Goal: Task Accomplishment & Management: Complete application form

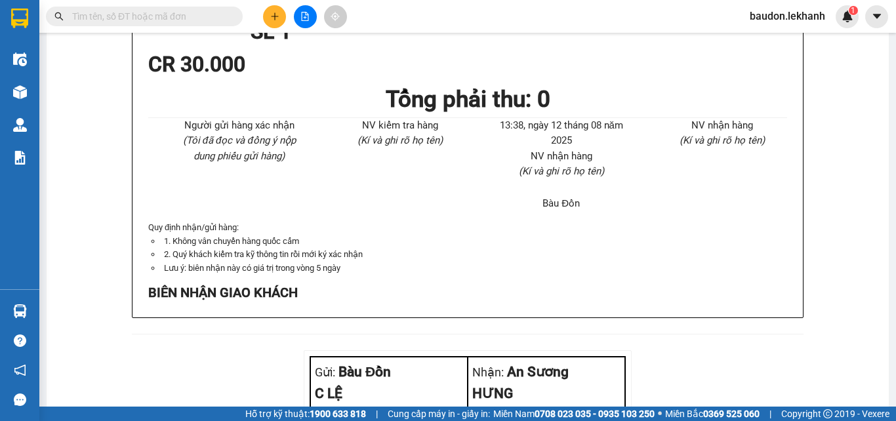
scroll to position [721, 0]
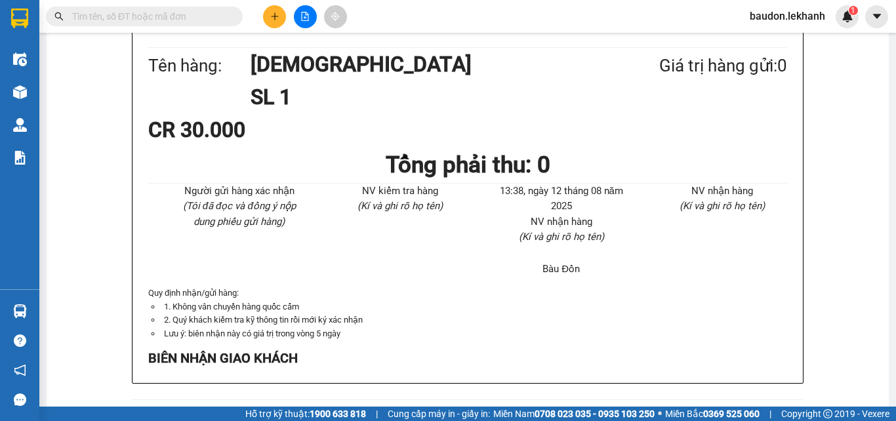
click at [273, 9] on button at bounding box center [274, 16] width 23 height 23
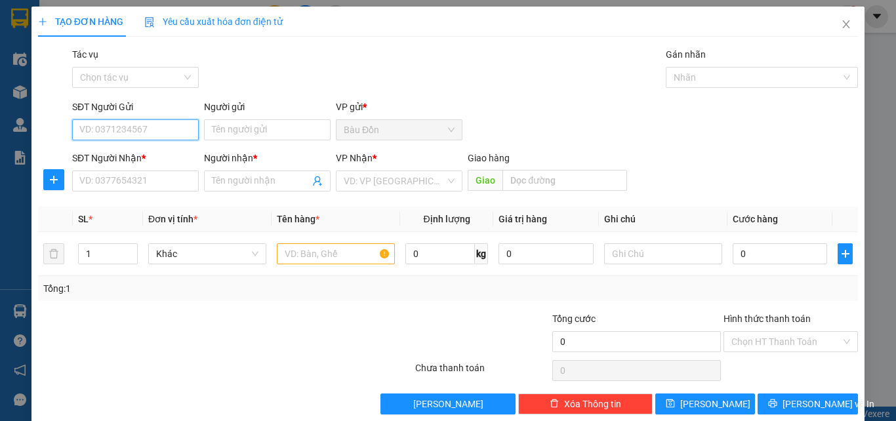
click at [103, 129] on input "SĐT Người Gửi" at bounding box center [135, 129] width 127 height 21
type input "0946805892"
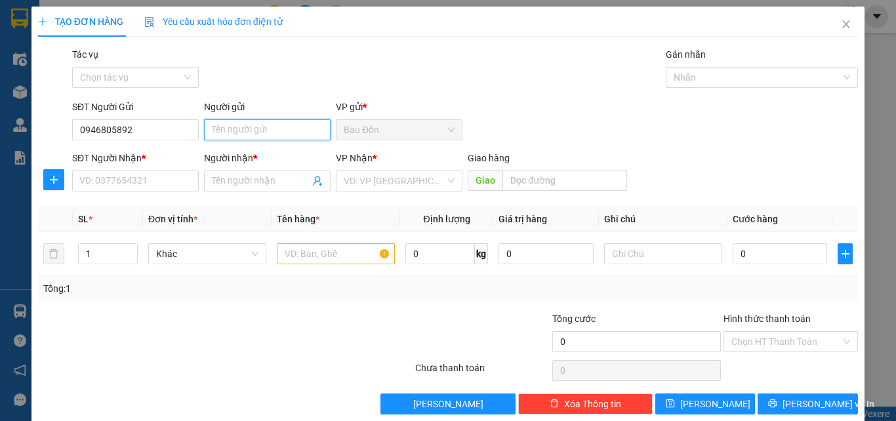
click at [214, 132] on input "Người gửi" at bounding box center [267, 129] width 127 height 21
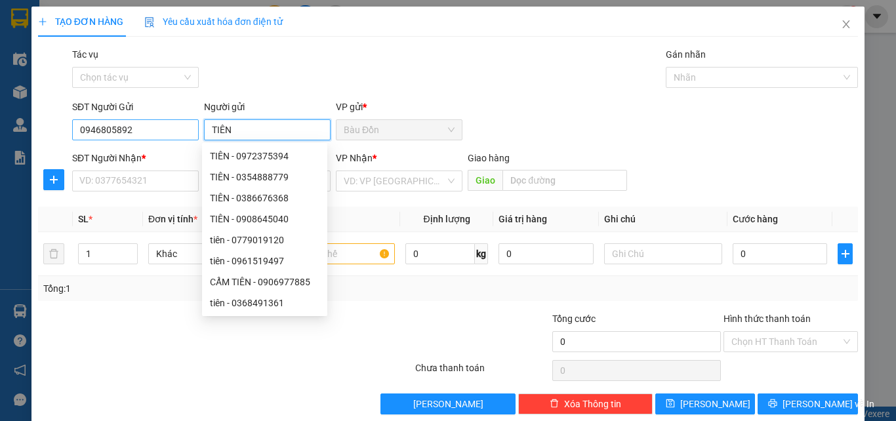
type input "TIÊN"
click at [134, 125] on input "0946805892" at bounding box center [135, 129] width 127 height 21
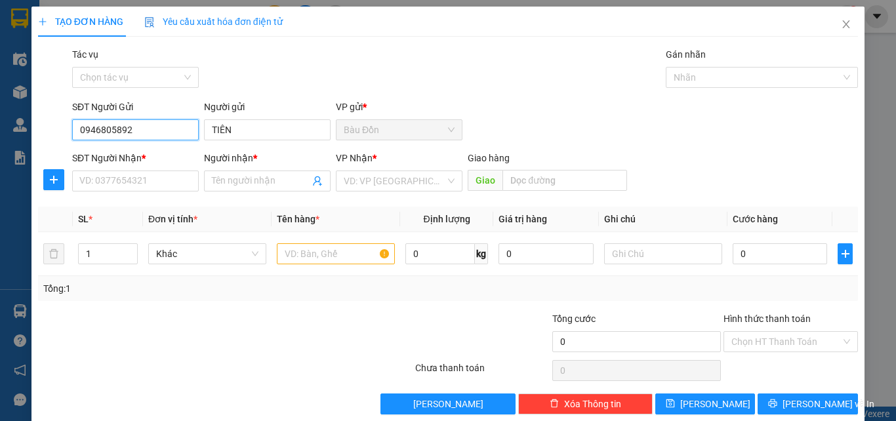
drag, startPoint x: 136, startPoint y: 132, endPoint x: 73, endPoint y: 129, distance: 63.0
click at [73, 129] on input "0946805892" at bounding box center [135, 129] width 127 height 21
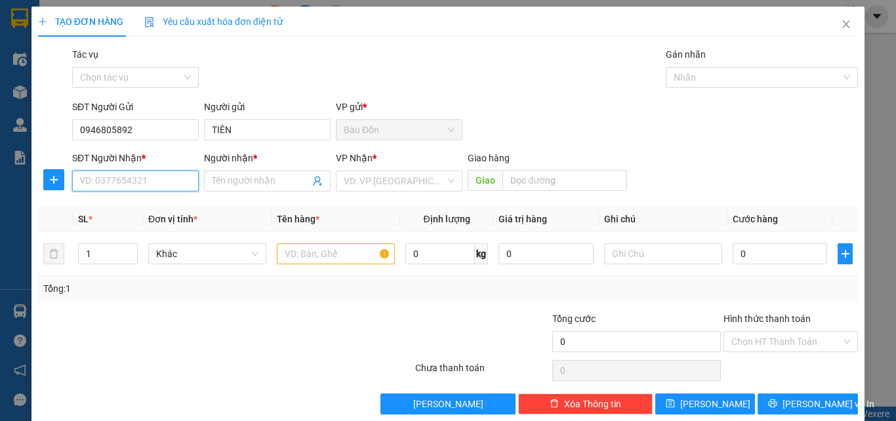
click at [102, 184] on input "SĐT Người Nhận *" at bounding box center [135, 180] width 127 height 21
paste input "0946805892"
type input "0946805892"
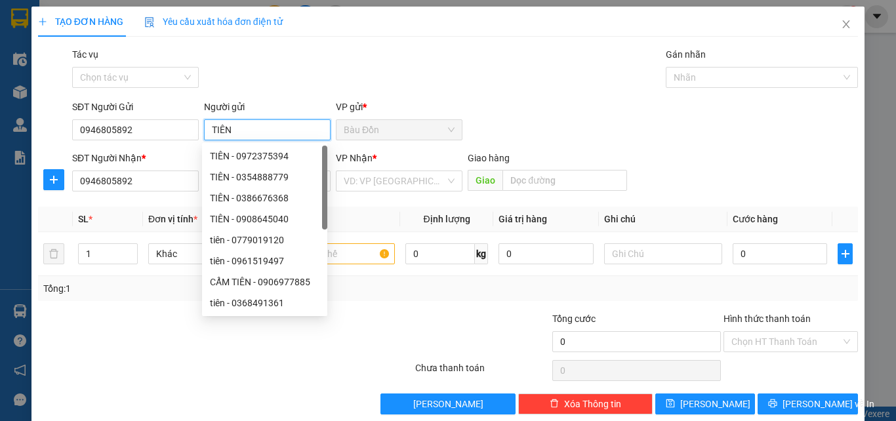
drag, startPoint x: 245, startPoint y: 135, endPoint x: 216, endPoint y: 128, distance: 30.4
click at [192, 133] on div "SĐT Người Gửi 0946805892 Người gửi TIÊN VP gửi * Bàu Đồn" at bounding box center [465, 123] width 791 height 46
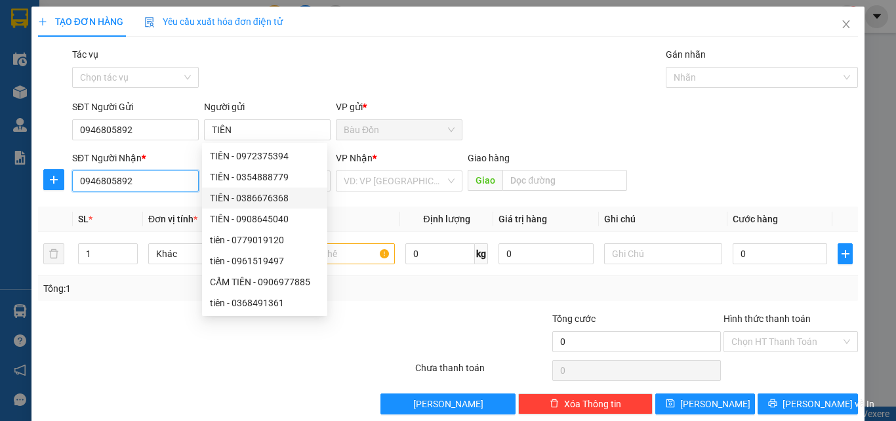
click at [157, 184] on input "0946805892" at bounding box center [135, 180] width 127 height 21
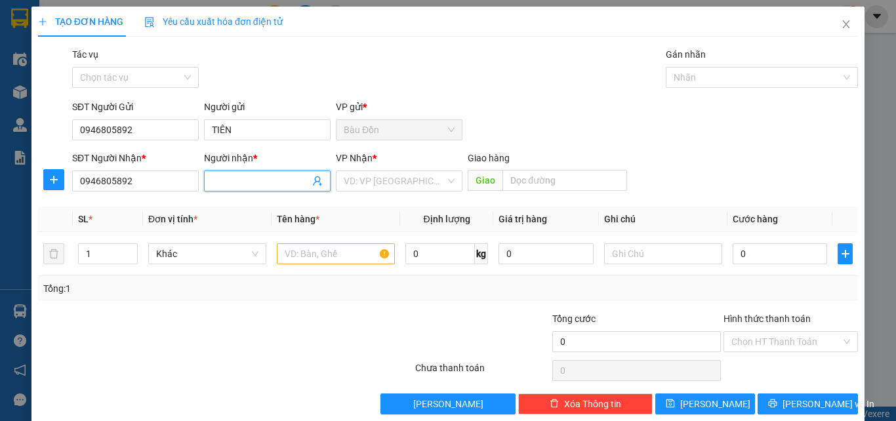
click at [232, 188] on input "Người nhận *" at bounding box center [261, 181] width 98 height 14
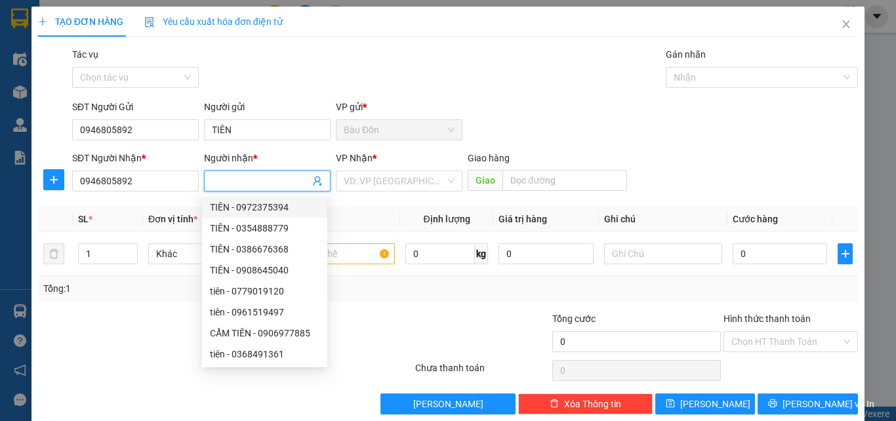
paste input "TIÊN"
type input "TIÊN"
drag, startPoint x: 355, startPoint y: 182, endPoint x: 349, endPoint y: 171, distance: 12.4
click at [354, 181] on input "search" at bounding box center [395, 181] width 102 height 20
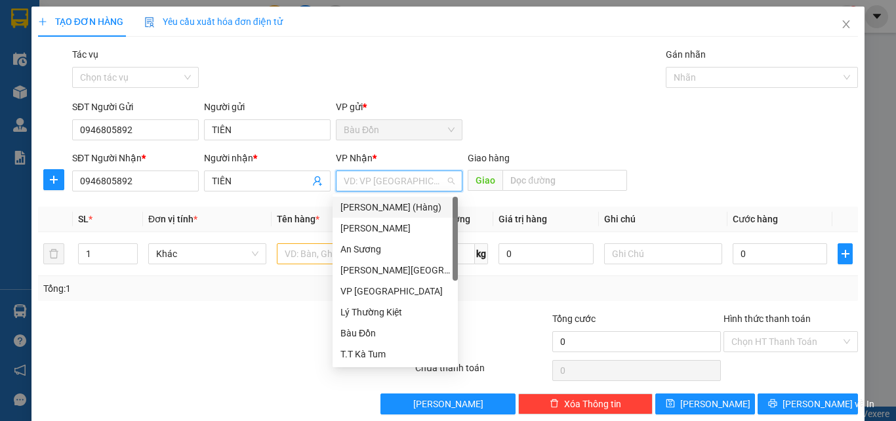
type input "T"
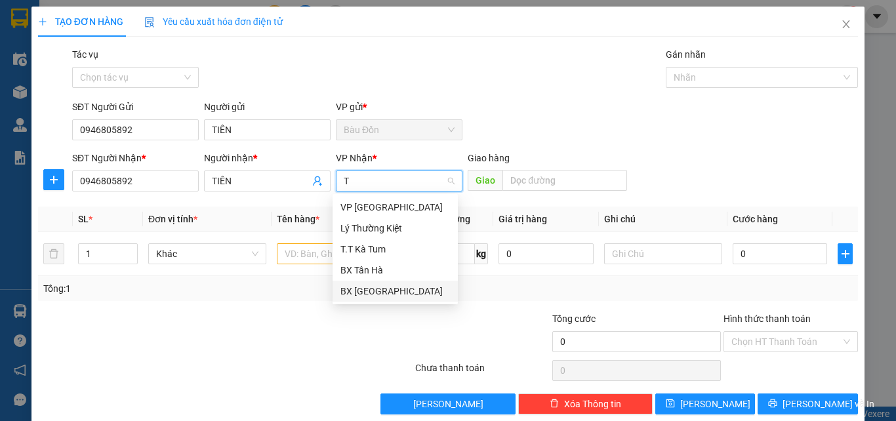
click at [381, 292] on div "BX [GEOGRAPHIC_DATA]" at bounding box center [395, 291] width 110 height 14
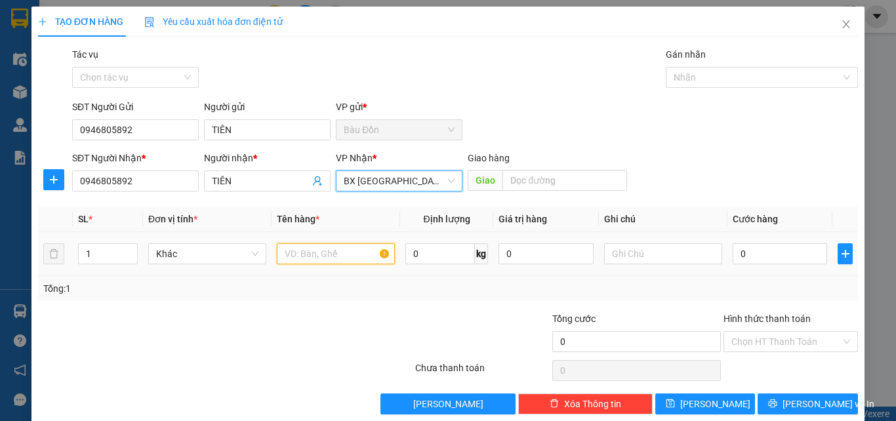
click at [323, 258] on input "text" at bounding box center [336, 253] width 118 height 21
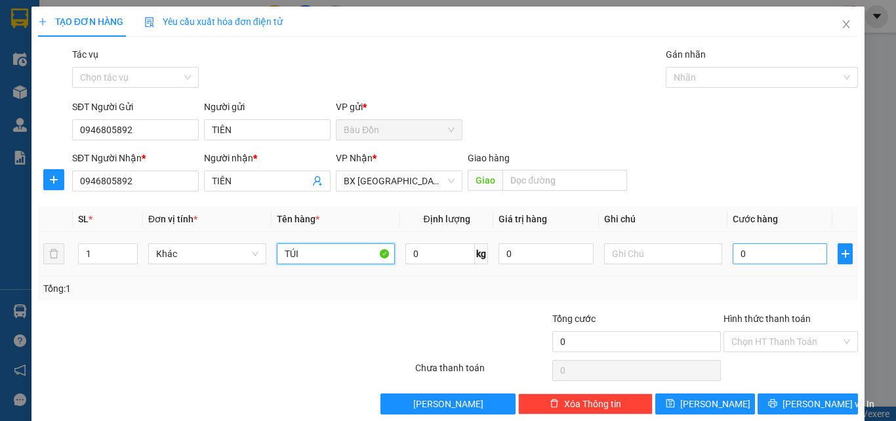
type input "TÚI"
drag, startPoint x: 728, startPoint y: 255, endPoint x: 719, endPoint y: 255, distance: 9.2
click at [732, 255] on input "0" at bounding box center [779, 253] width 94 height 21
type input "3"
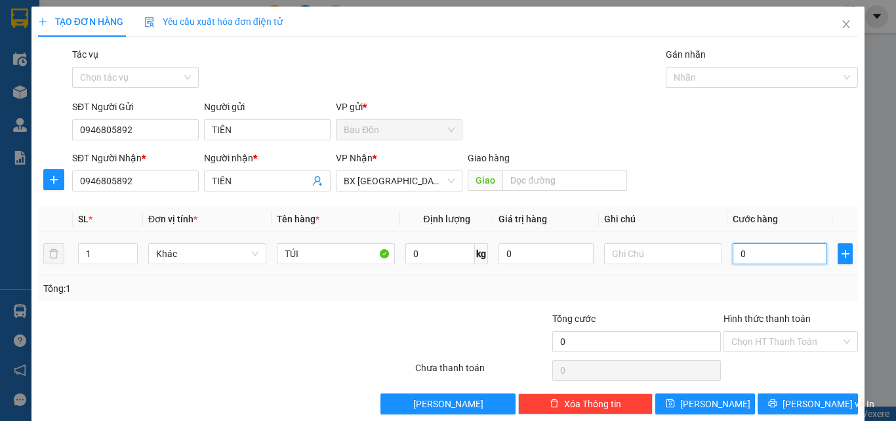
type input "3"
type input "30"
type input "300"
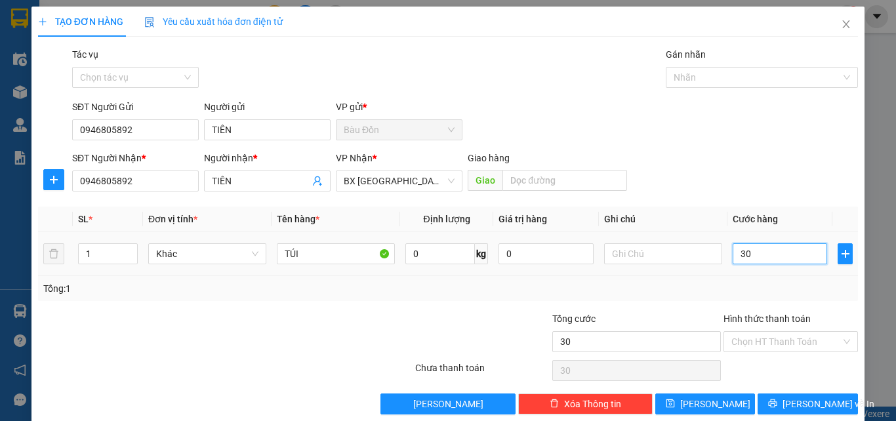
type input "300"
type input "3.000"
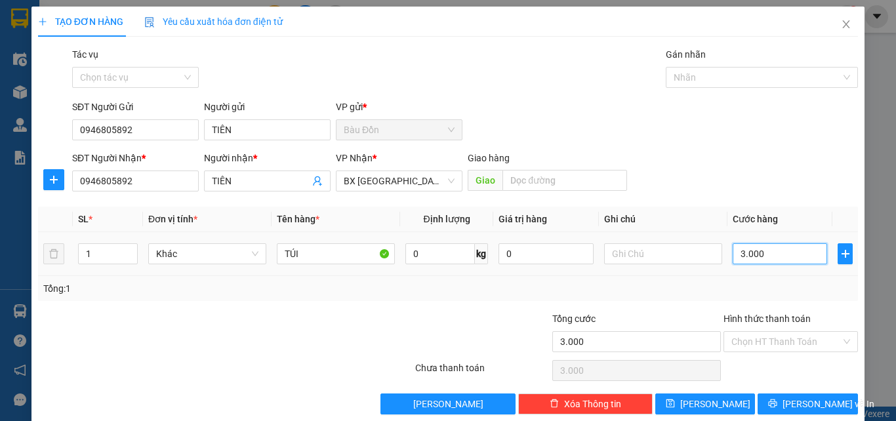
type input "30.000"
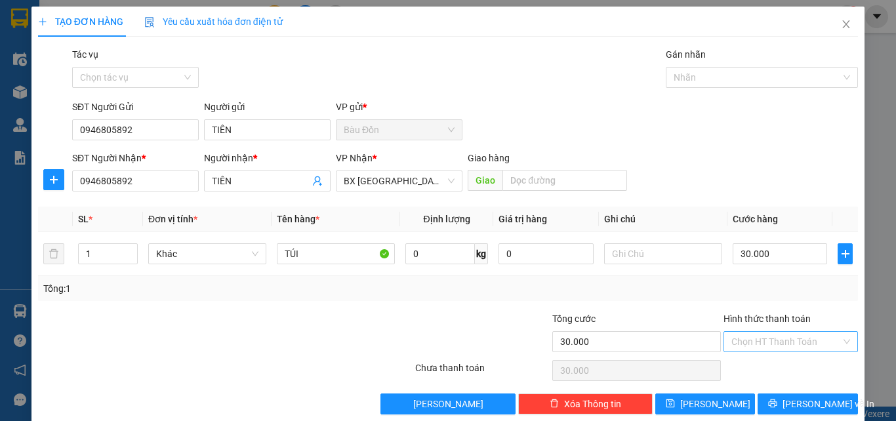
drag, startPoint x: 781, startPoint y: 336, endPoint x: 776, endPoint y: 346, distance: 11.7
click at [781, 336] on input "Hình thức thanh toán" at bounding box center [786, 342] width 110 height 20
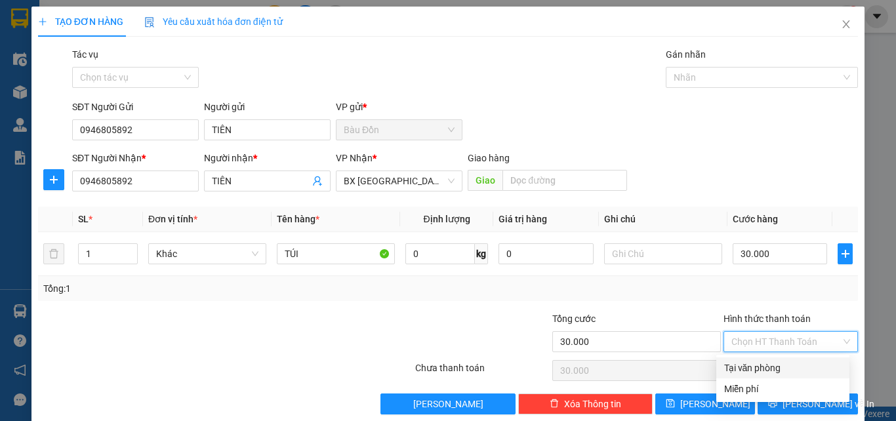
click at [242, 346] on div at bounding box center [157, 334] width 240 height 46
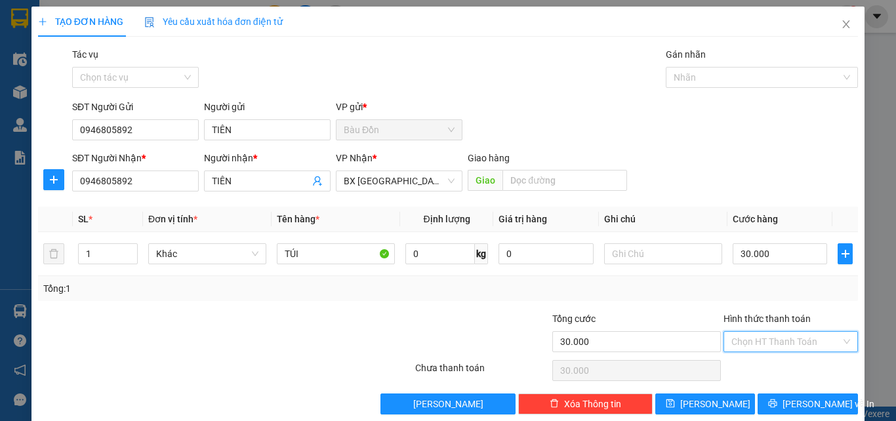
click at [769, 343] on input "Hình thức thanh toán" at bounding box center [786, 342] width 110 height 20
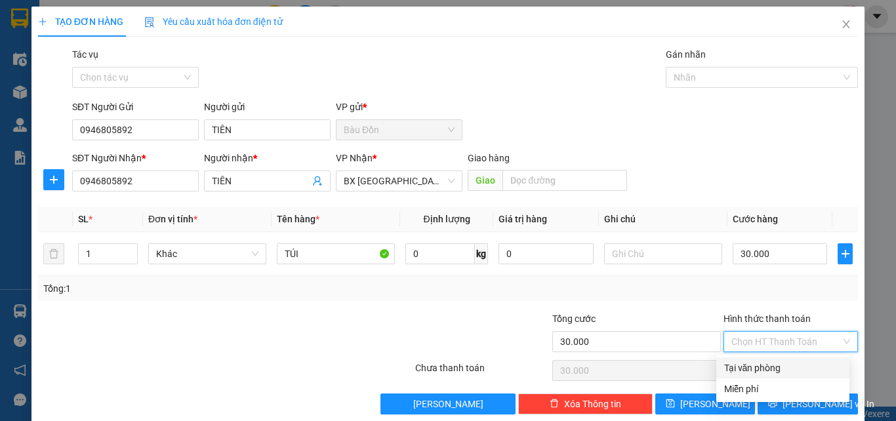
click at [776, 365] on div "Tại văn phòng" at bounding box center [782, 368] width 117 height 14
type input "0"
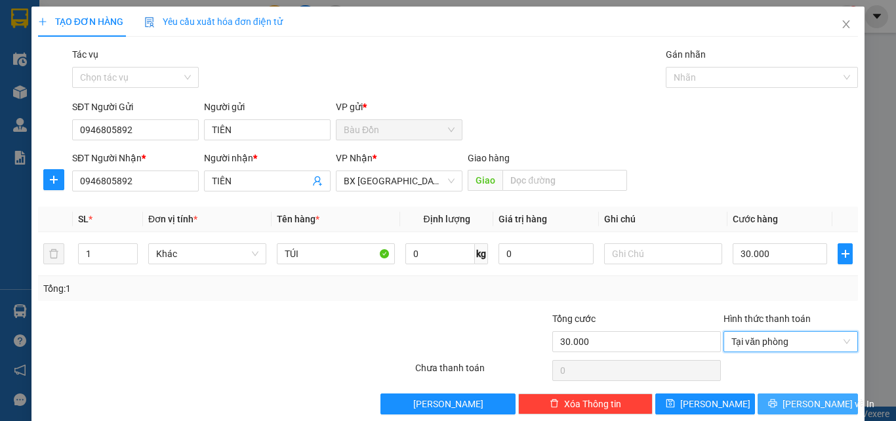
click at [796, 401] on span "[PERSON_NAME] và In" at bounding box center [828, 404] width 92 height 14
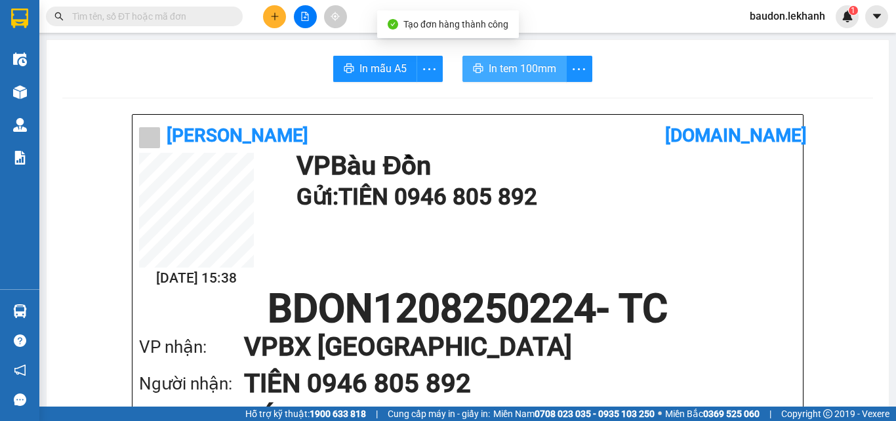
click at [489, 74] on span "In tem 100mm" at bounding box center [523, 68] width 68 height 16
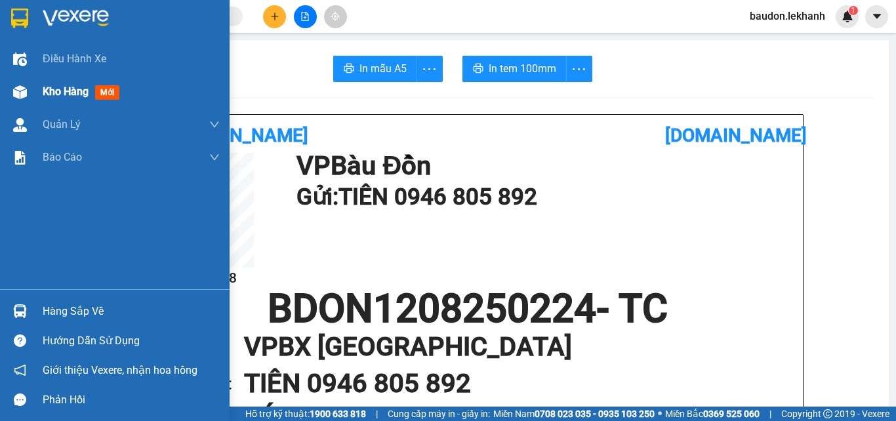
click at [63, 97] on span "Kho hàng" at bounding box center [66, 91] width 46 height 12
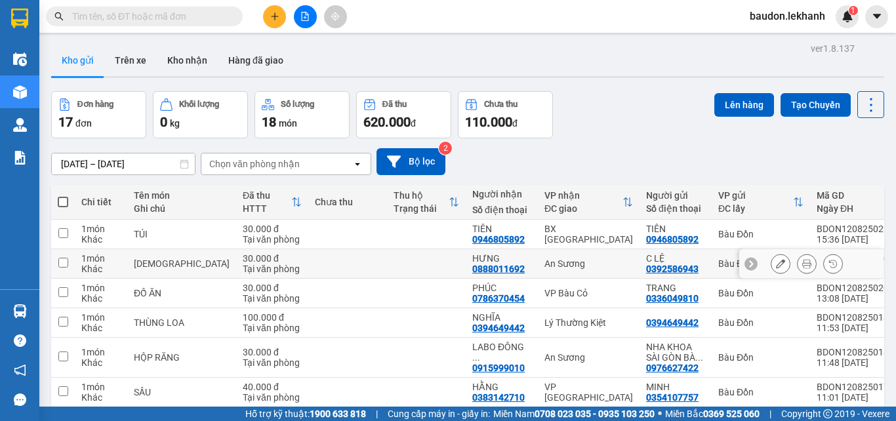
click at [802, 264] on icon at bounding box center [806, 263] width 9 height 9
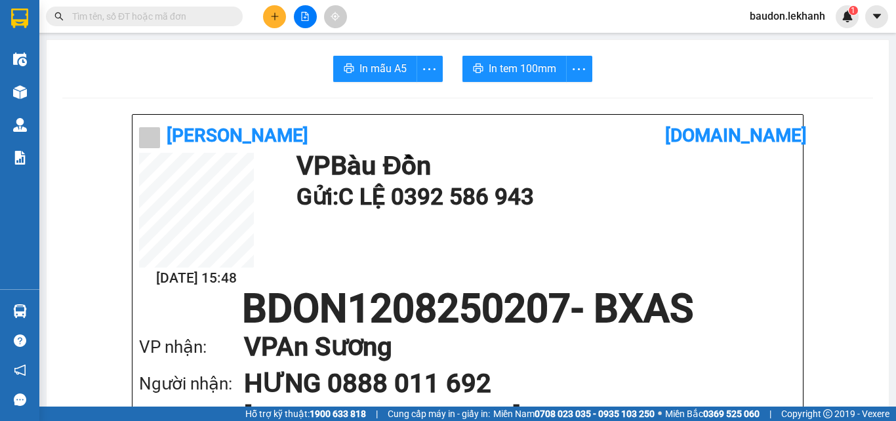
scroll to position [66, 0]
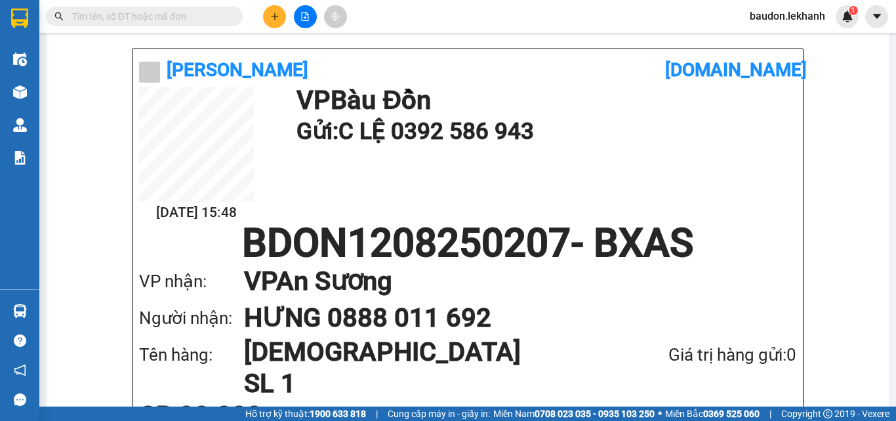
click at [123, 13] on input "text" at bounding box center [149, 16] width 155 height 14
click at [146, 14] on input "text" at bounding box center [149, 16] width 155 height 14
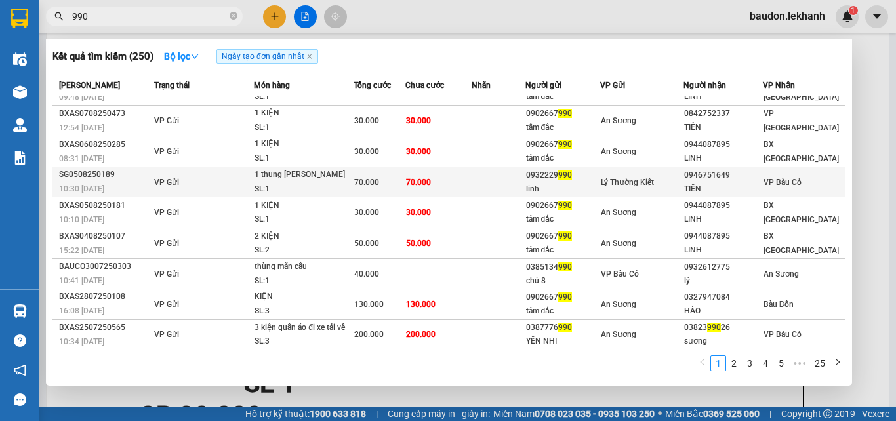
scroll to position [0, 0]
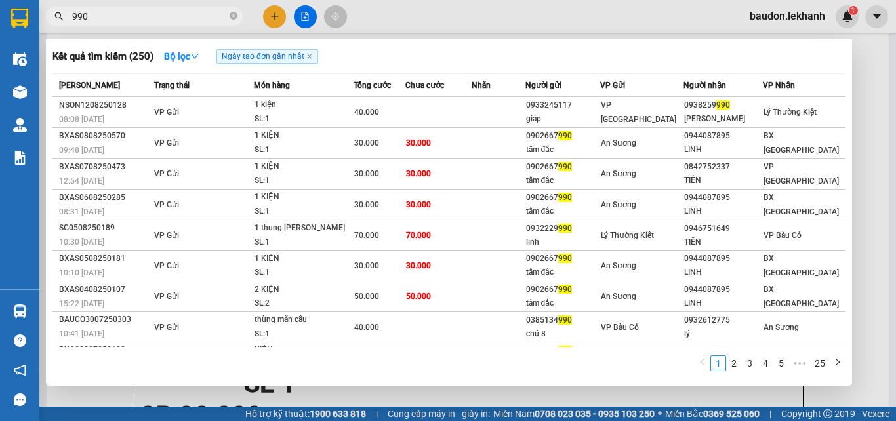
drag, startPoint x: 126, startPoint y: 23, endPoint x: 74, endPoint y: 26, distance: 51.9
click at [74, 26] on div "Kết quả tìm kiếm ( 250 ) Bộ lọc Ngày tạo đơn gần nhất Mã ĐH Trạng thái Món hàng…" at bounding box center [128, 16] width 256 height 23
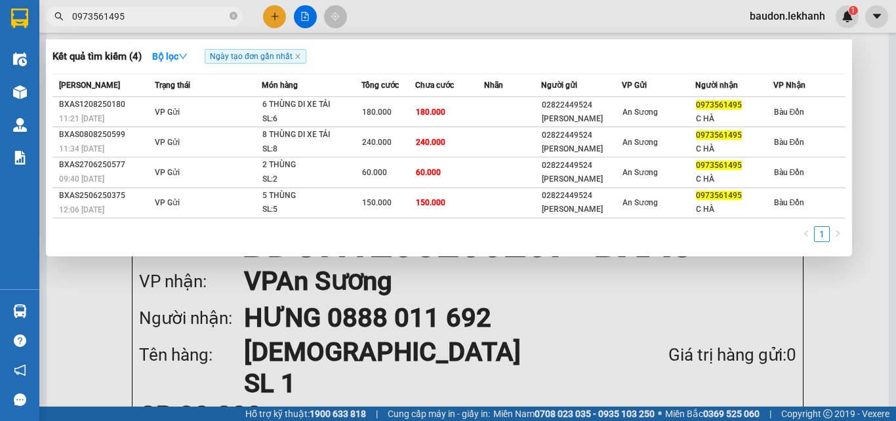
type input "0973561495"
click at [235, 18] on icon "close-circle" at bounding box center [233, 16] width 8 height 8
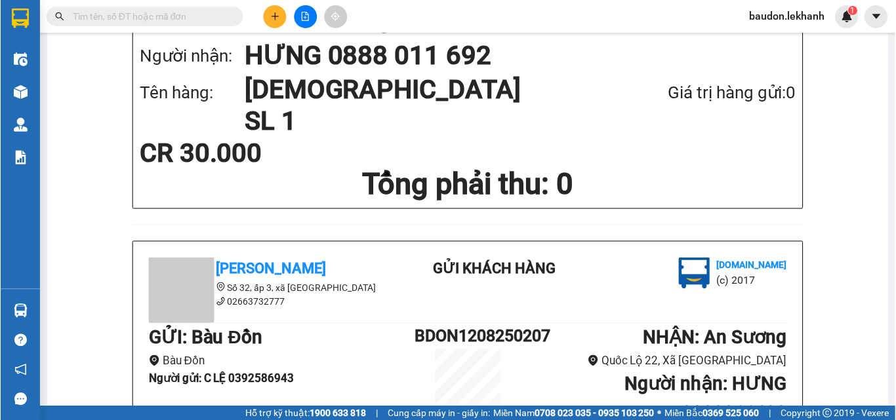
scroll to position [66, 0]
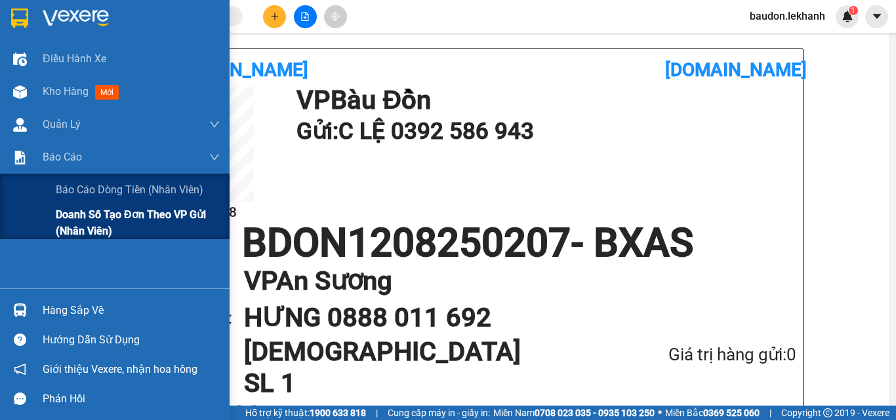
drag, startPoint x: 69, startPoint y: 222, endPoint x: 92, endPoint y: 224, distance: 23.0
click at [70, 222] on span "Doanh số tạo đơn theo VP gửi (nhân viên)" at bounding box center [138, 223] width 164 height 33
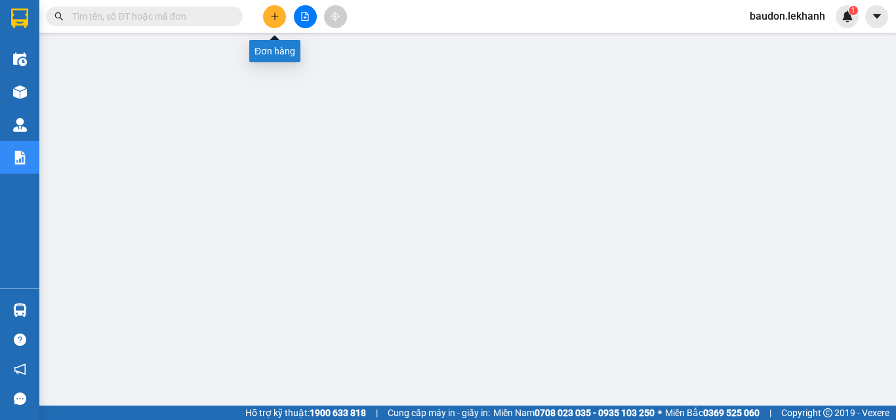
click at [277, 15] on icon "plus" at bounding box center [274, 16] width 9 height 9
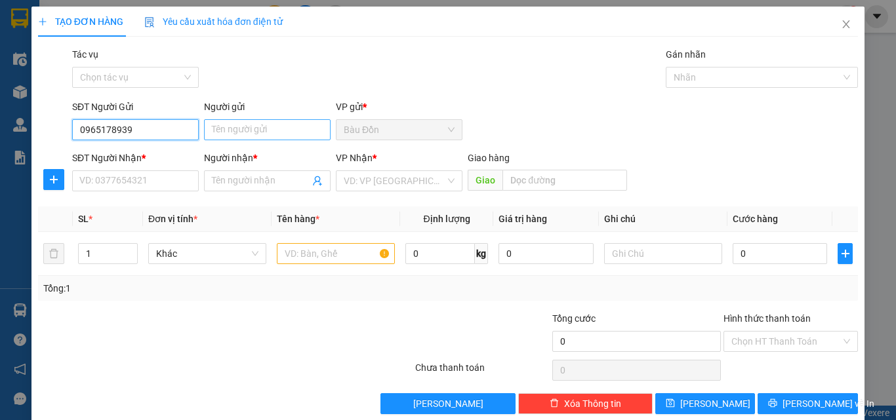
type input "0965178939"
click at [220, 135] on input "Người gửi" at bounding box center [267, 129] width 127 height 21
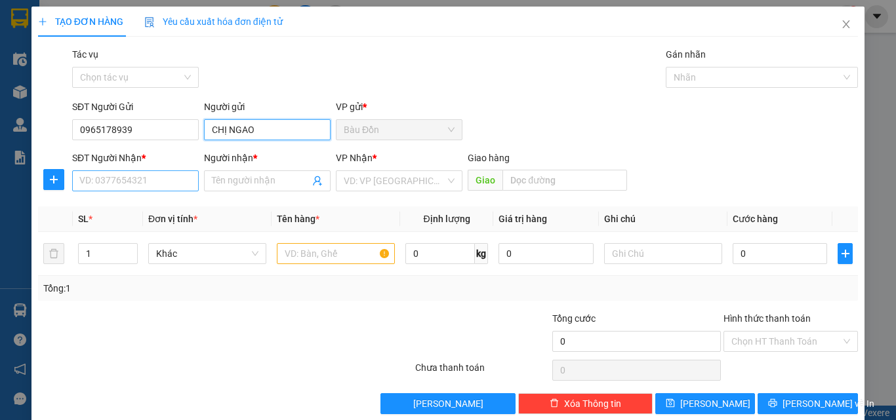
type input "CHỊ NGAO"
click at [140, 184] on input "SĐT Người Nhận *" at bounding box center [135, 180] width 127 height 21
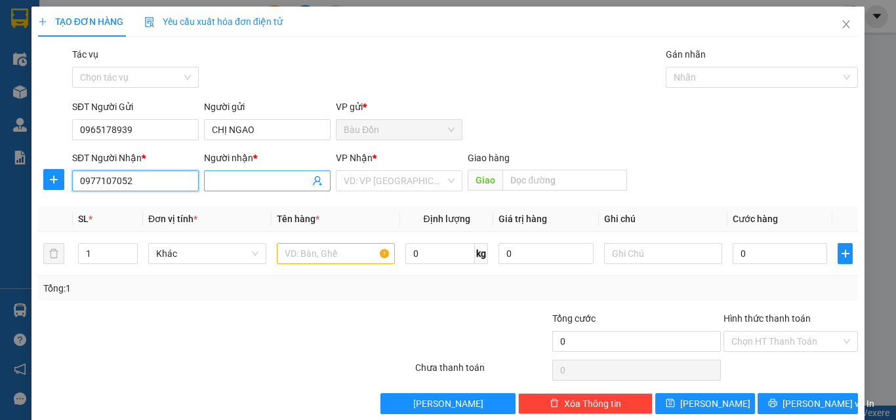
type input "0977107052"
click at [217, 183] on input "Người nhận *" at bounding box center [261, 181] width 98 height 14
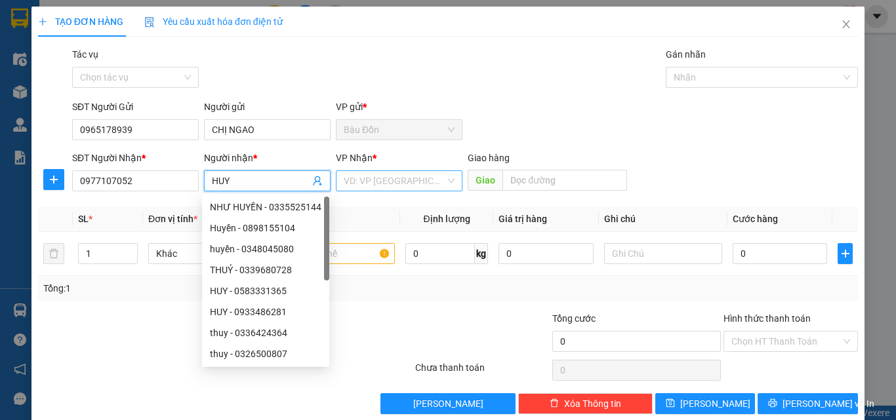
type input "HUY"
click at [369, 188] on input "search" at bounding box center [395, 181] width 102 height 20
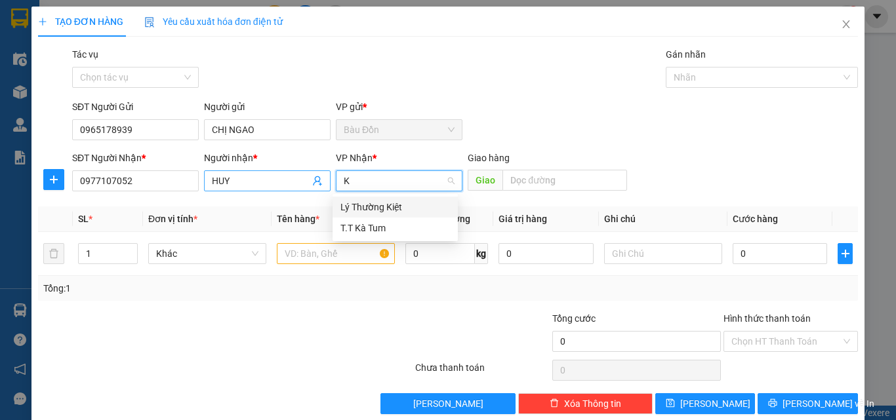
type input "K"
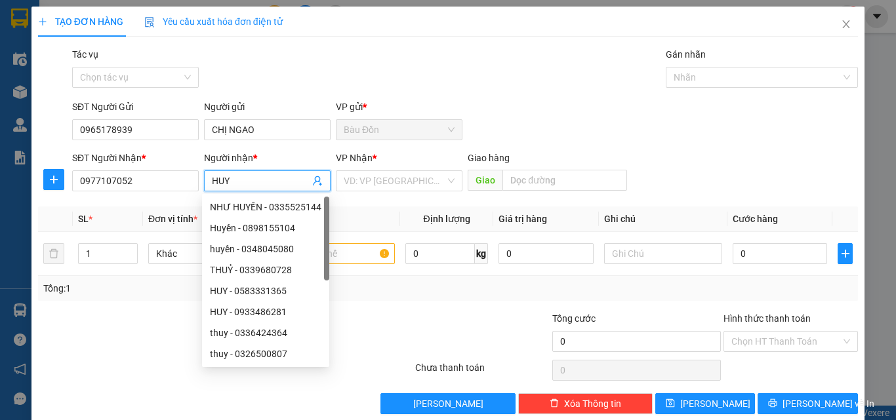
drag, startPoint x: 218, startPoint y: 184, endPoint x: 209, endPoint y: 189, distance: 10.6
click at [209, 189] on span "HUY" at bounding box center [267, 180] width 127 height 21
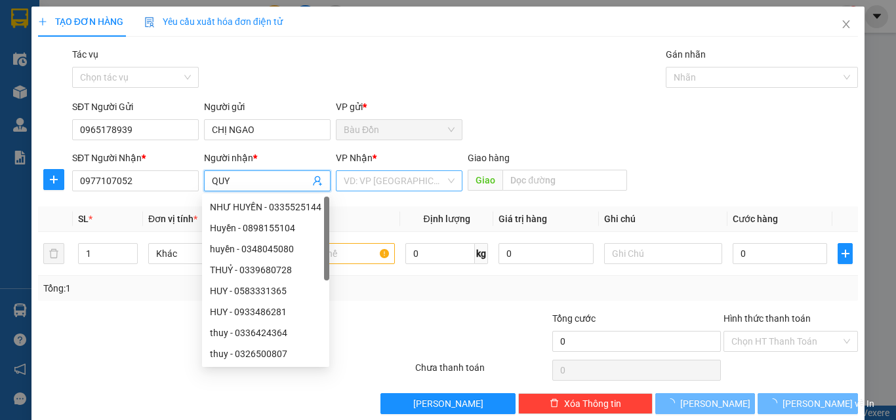
type input "QUY"
click at [364, 174] on input "search" at bounding box center [395, 181] width 102 height 20
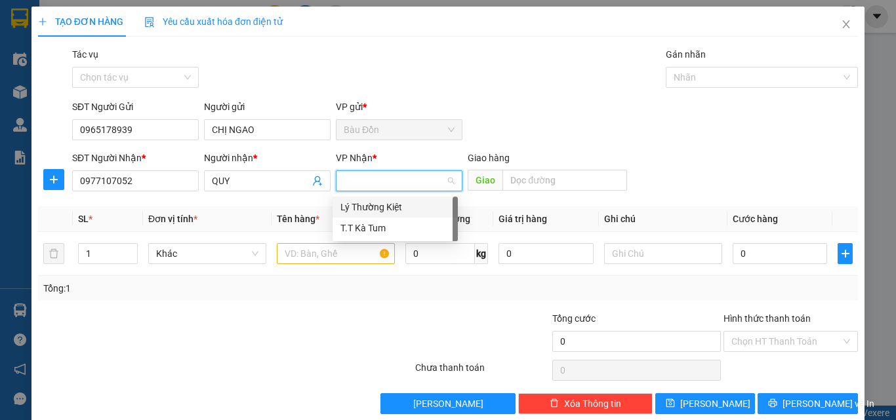
type input "K"
click at [374, 228] on div "T.T Kà Tum" at bounding box center [395, 228] width 110 height 14
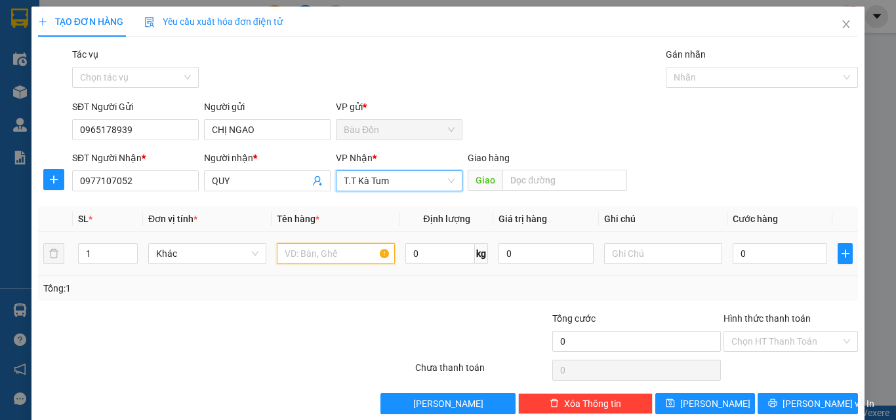
click at [298, 254] on input "text" at bounding box center [336, 253] width 118 height 21
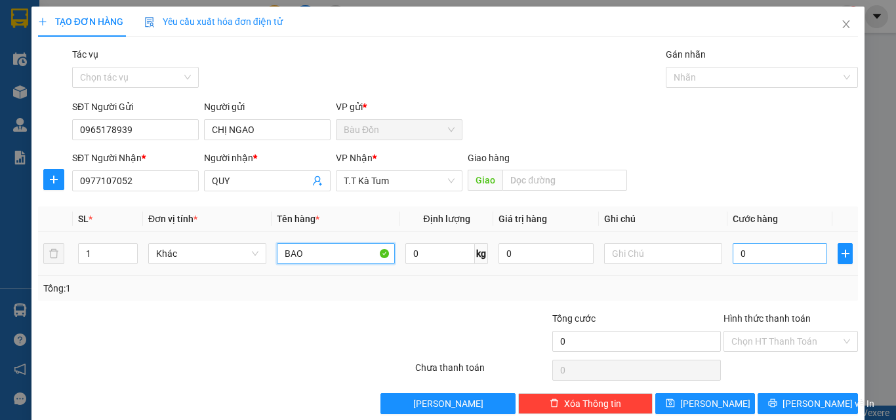
type input "BAO"
click at [753, 256] on input "0" at bounding box center [779, 253] width 94 height 21
type input "7"
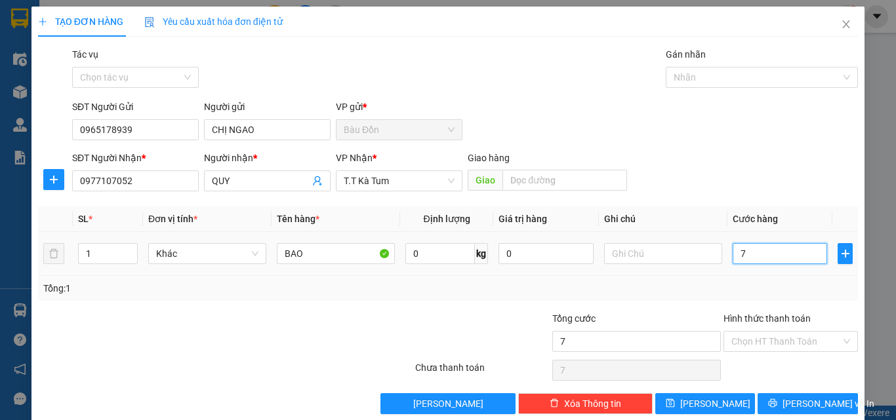
type input "70"
type input "700"
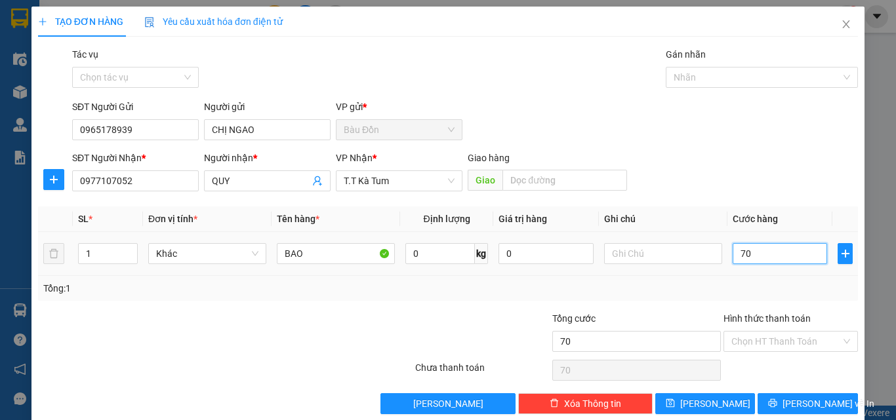
type input "700"
type input "7.000"
type input "70.000"
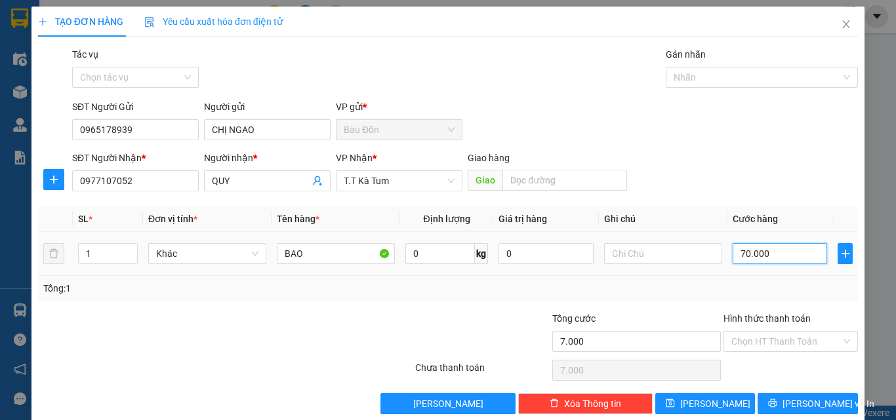
type input "70.000"
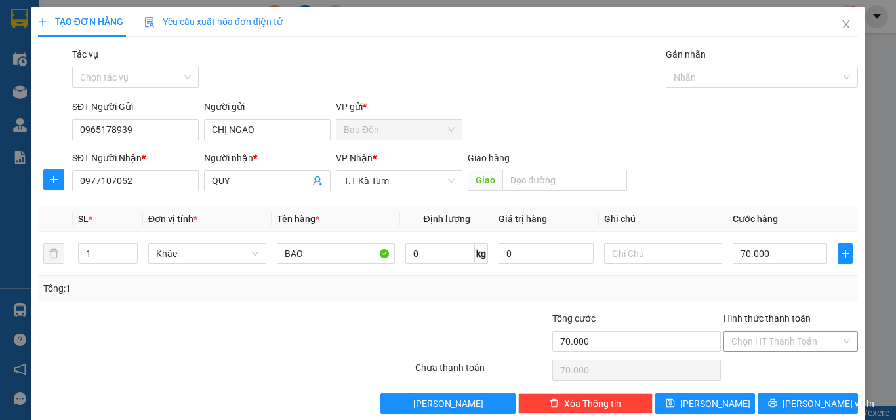
click at [777, 346] on input "Hình thức thanh toán" at bounding box center [786, 342] width 110 height 20
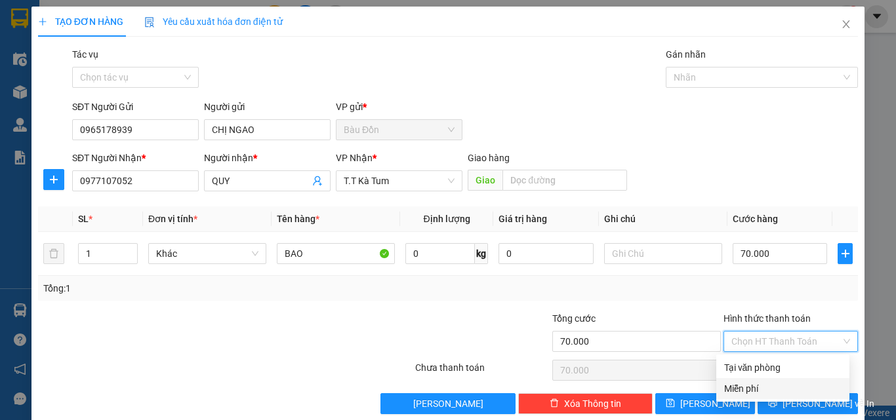
click at [284, 326] on div at bounding box center [345, 334] width 137 height 46
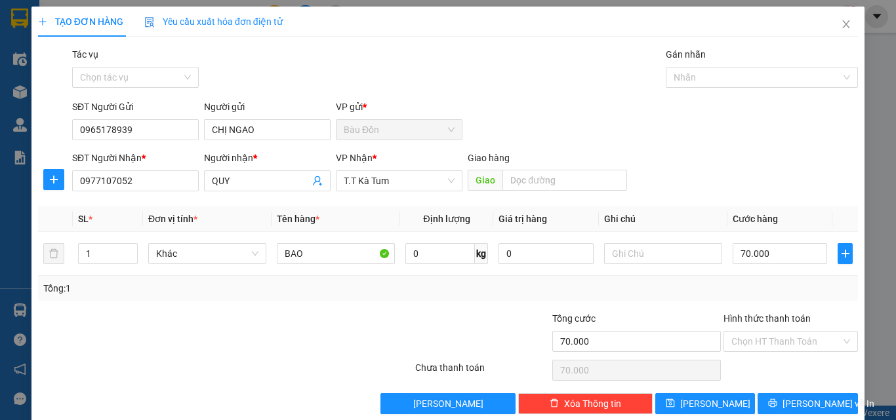
drag, startPoint x: 737, startPoint y: 342, endPoint x: 747, endPoint y: 357, distance: 17.5
click at [738, 342] on input "Hình thức thanh toán" at bounding box center [786, 342] width 110 height 20
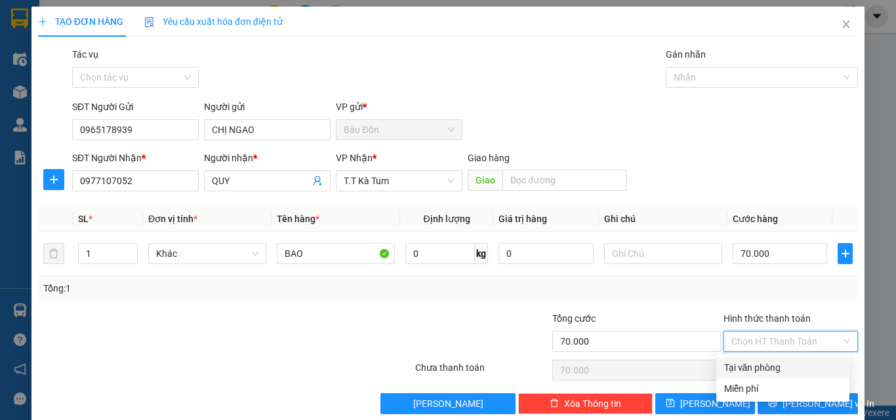
drag, startPoint x: 751, startPoint y: 365, endPoint x: 770, endPoint y: 377, distance: 22.2
click at [752, 365] on div "Tại văn phòng" at bounding box center [782, 368] width 117 height 14
type input "0"
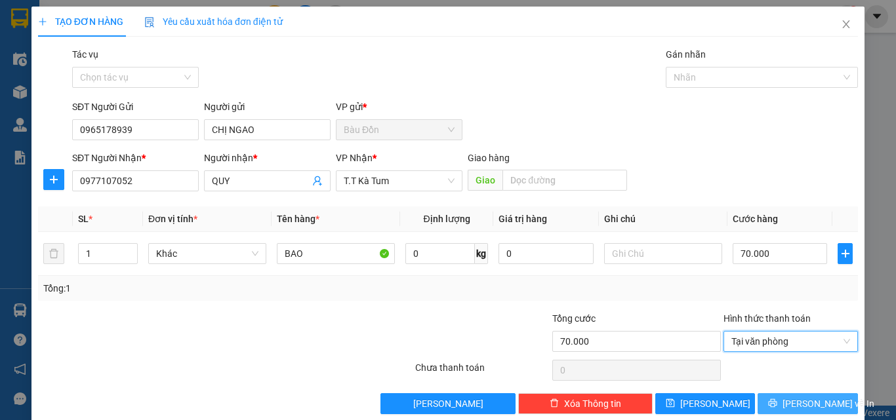
drag, startPoint x: 803, startPoint y: 403, endPoint x: 782, endPoint y: 394, distance: 22.0
click at [803, 403] on span "[PERSON_NAME] và In" at bounding box center [828, 404] width 92 height 14
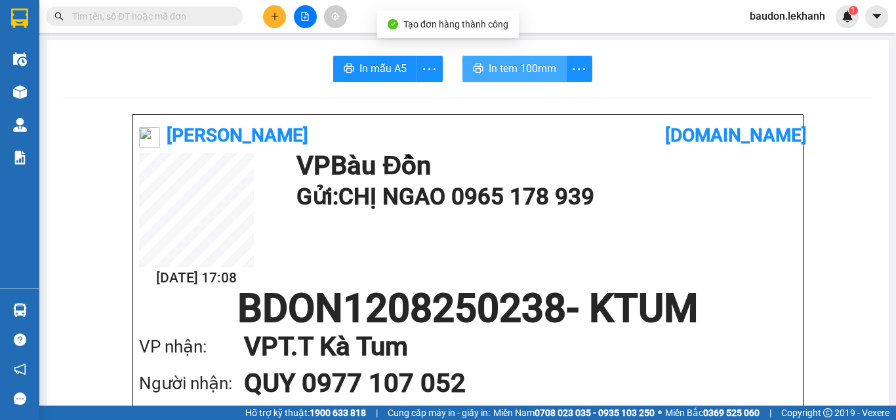
click at [500, 70] on span "In tem 100mm" at bounding box center [523, 68] width 68 height 16
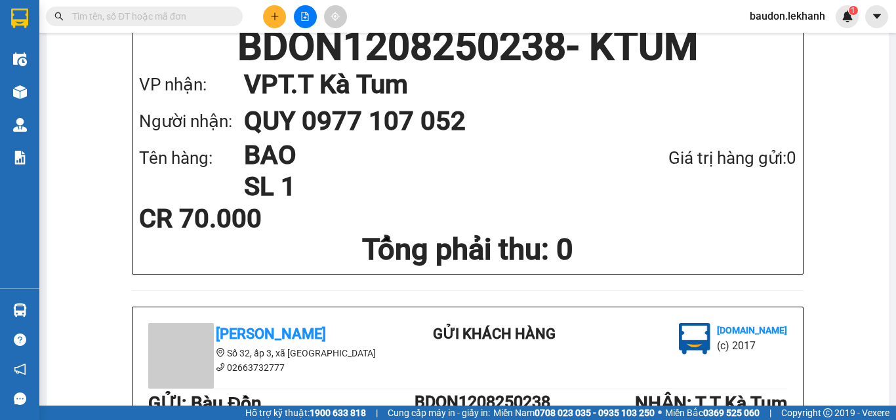
scroll to position [131, 0]
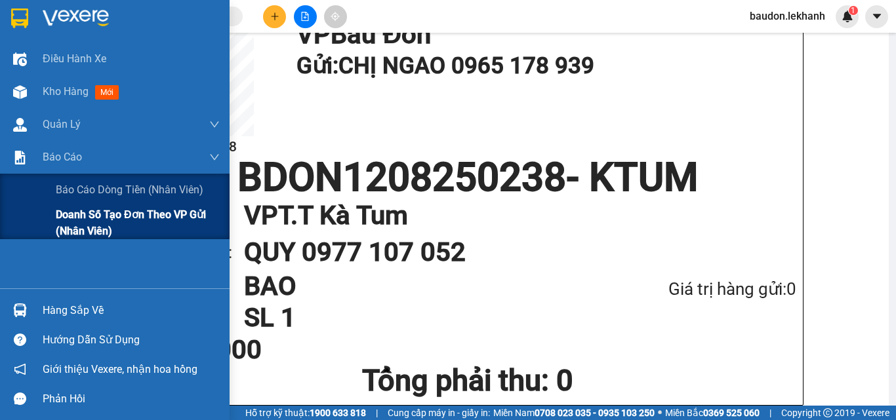
click at [60, 218] on span "Doanh số tạo đơn theo VP gửi (nhân viên)" at bounding box center [138, 223] width 164 height 33
